Goal: Find contact information: Find contact information

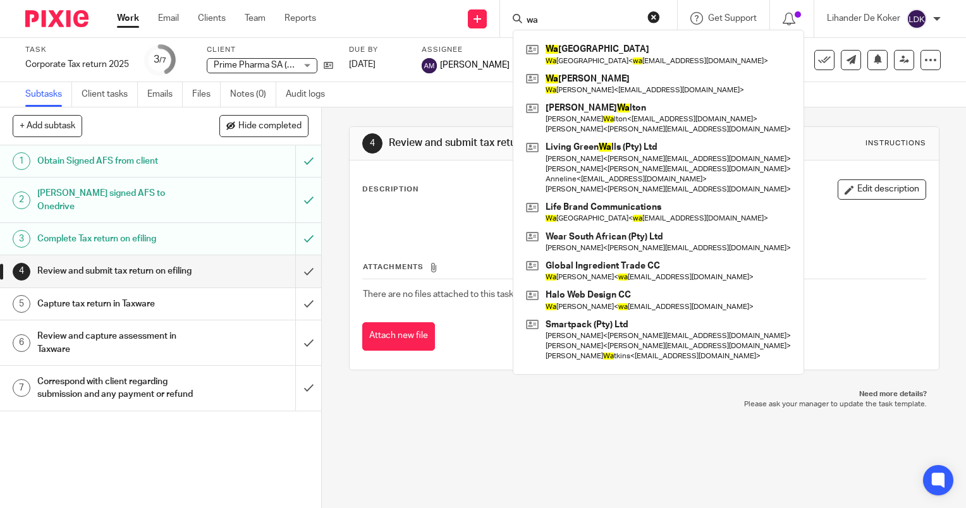
type input "wa"
drag, startPoint x: 556, startPoint y: 13, endPoint x: 500, endPoint y: 8, distance: 55.9
click at [500, 8] on div "wa Wa rren Lodge Wa rren Lodge < wa [EMAIL_ADDRESS][DOMAIN_NAME] > Wa hiebah Sa…" at bounding box center [588, 18] width 177 height 37
drag, startPoint x: 563, startPoint y: 18, endPoint x: 390, endPoint y: 18, distance: 173.9
click at [390, 18] on div "Send new email Create task Add client wa [GEOGRAPHIC_DATA] [GEOGRAPHIC_DATA] < …" at bounding box center [650, 18] width 631 height 37
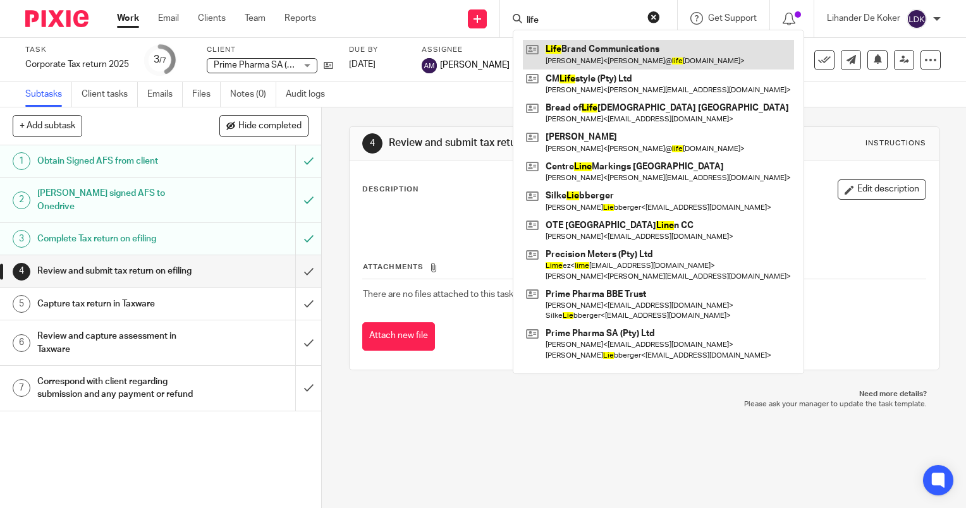
type input "life"
click at [594, 59] on link at bounding box center [658, 54] width 271 height 29
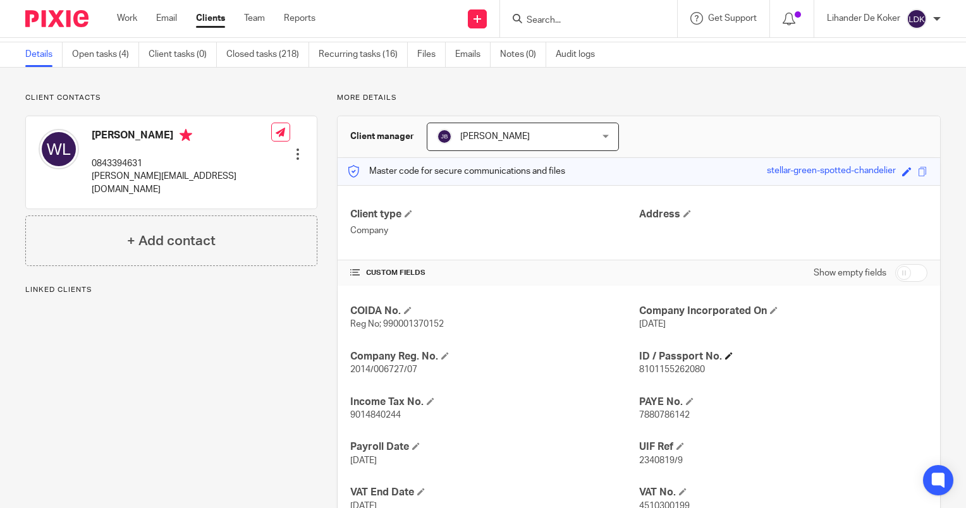
scroll to position [63, 0]
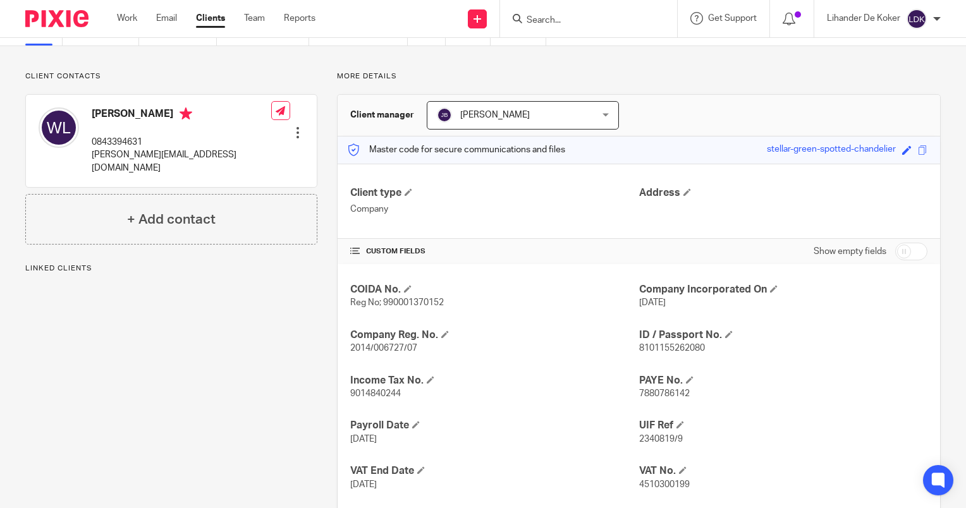
click at [133, 138] on p "0843394631" at bounding box center [182, 142] width 180 height 13
copy p "0843394631"
click at [150, 163] on div "[PERSON_NAME] 0843394631 [PERSON_NAME][EMAIL_ADDRESS][DOMAIN_NAME]" at bounding box center [155, 141] width 233 height 80
click at [150, 163] on div "Warren Lodge 0843394631 warren@lifebrand.co.za" at bounding box center [155, 141] width 233 height 80
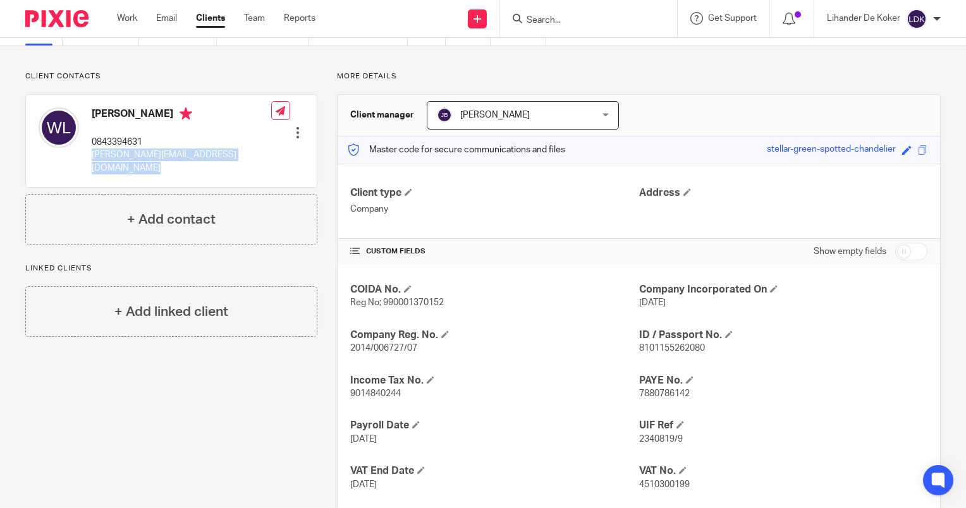
click at [150, 163] on div "Warren Lodge 0843394631 warren@lifebrand.co.za" at bounding box center [155, 141] width 233 height 80
copy div "warren@lifebrand.co.za"
